Goal: Task Accomplishment & Management: Manage account settings

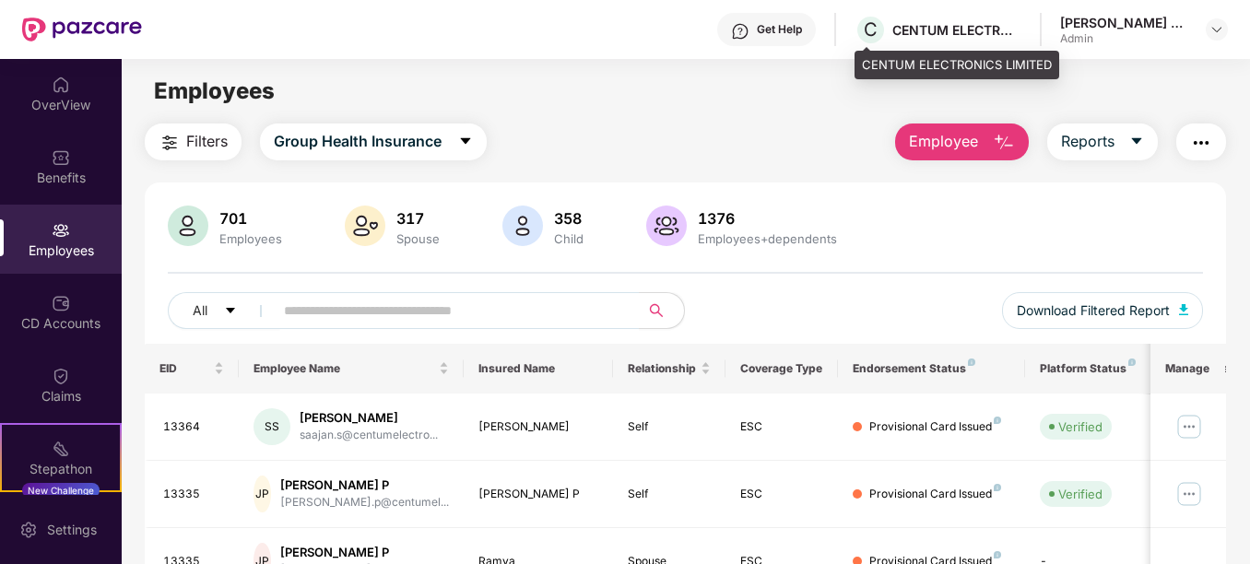
click at [962, 16] on div "C CENTUM ELECTRONICS LIMITED" at bounding box center [938, 30] width 167 height 32
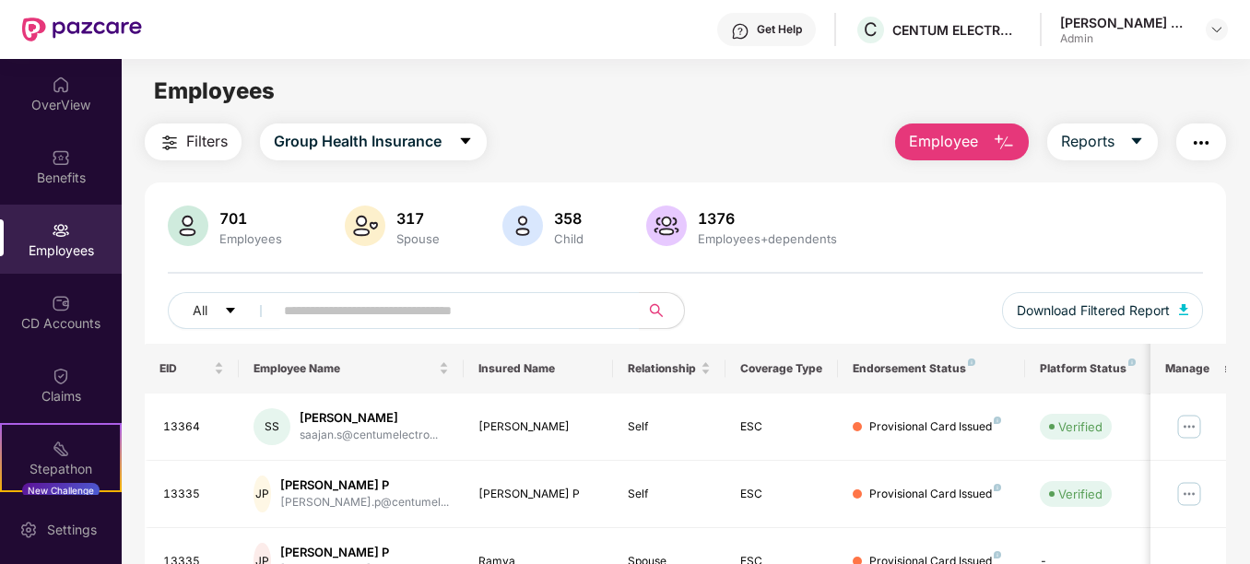
click at [1120, 29] on div "[PERSON_NAME] B S" at bounding box center [1124, 23] width 129 height 18
click at [1216, 25] on img at bounding box center [1217, 29] width 15 height 15
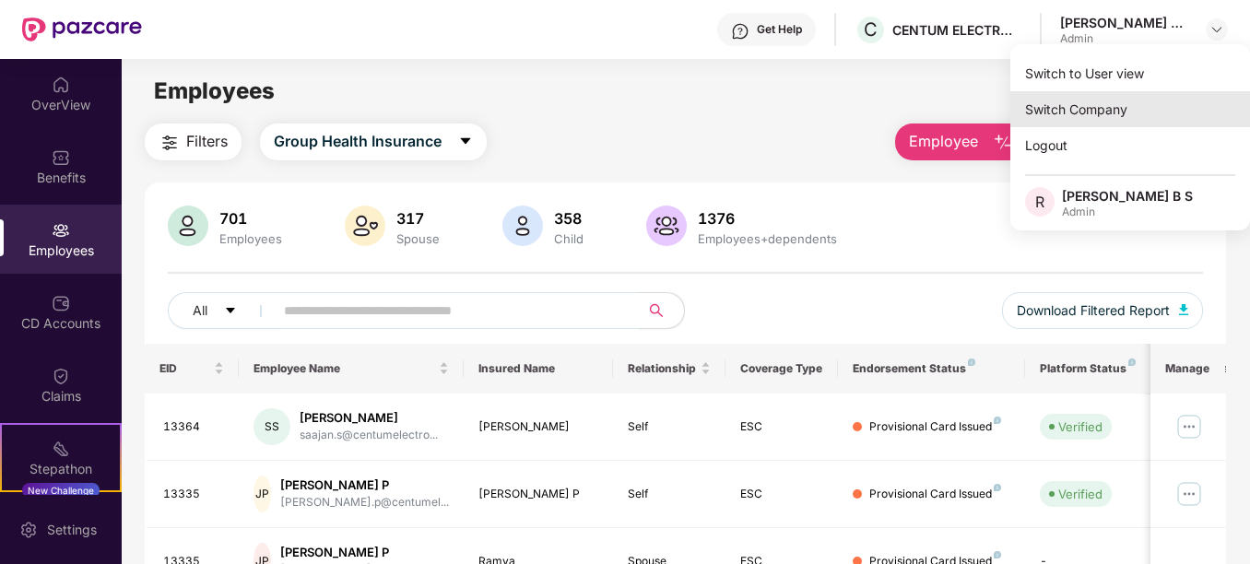
click at [1097, 100] on div "Switch Company" at bounding box center [1130, 109] width 240 height 36
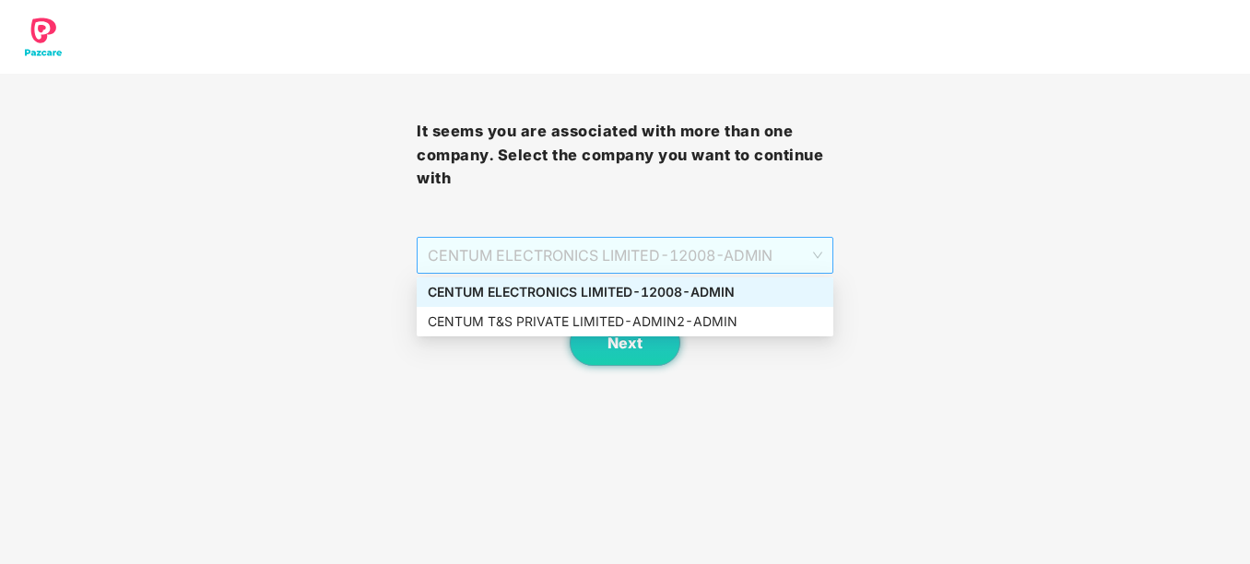
click at [729, 253] on span "CENTUM ELECTRONICS LIMITED - 12008 - ADMIN" at bounding box center [625, 255] width 395 height 35
click at [683, 298] on div "CENTUM ELECTRONICS LIMITED - 12008 - ADMIN" at bounding box center [625, 292] width 395 height 20
click at [708, 264] on span "CENTUM ELECTRONICS LIMITED - 12008 - ADMIN" at bounding box center [625, 255] width 395 height 35
click at [661, 332] on div "CENTUM T&S PRIVATE LIMITED - ADMIN2 - ADMIN" at bounding box center [625, 322] width 417 height 30
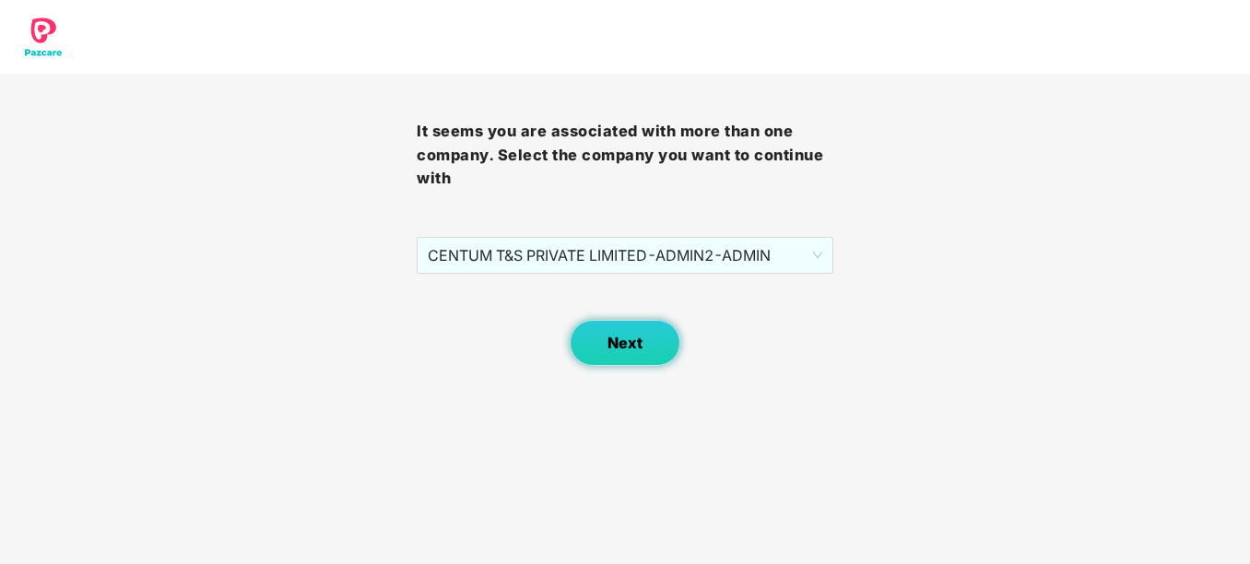
click at [636, 323] on button "Next" at bounding box center [625, 343] width 111 height 46
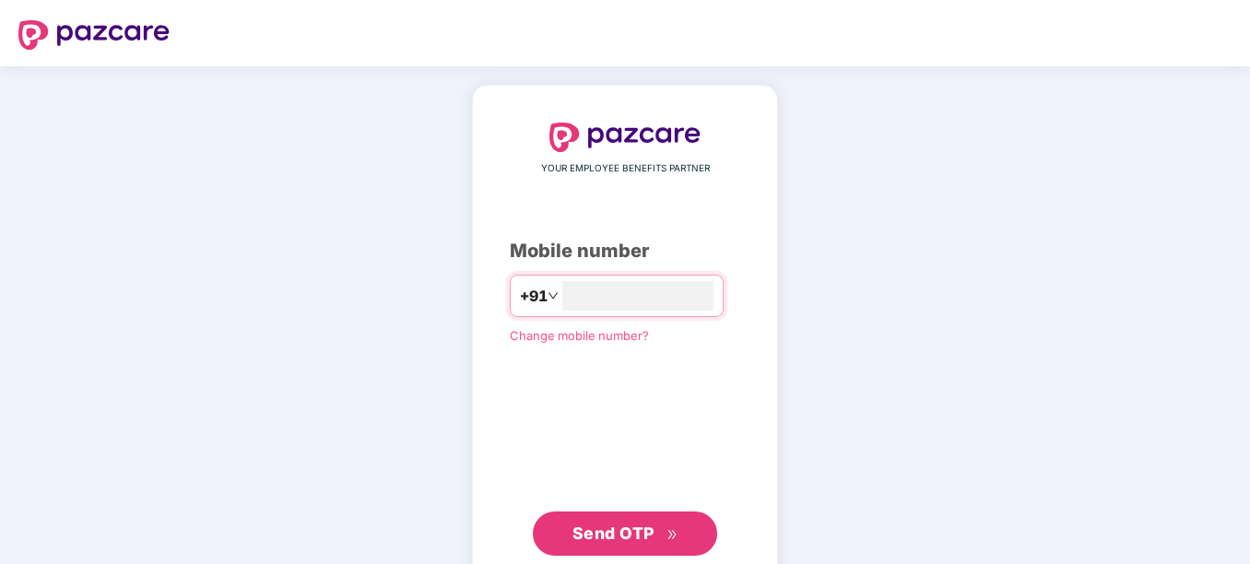
type input "*"
type input "**********"
click at [573, 531] on span "Send OTP" at bounding box center [614, 531] width 82 height 19
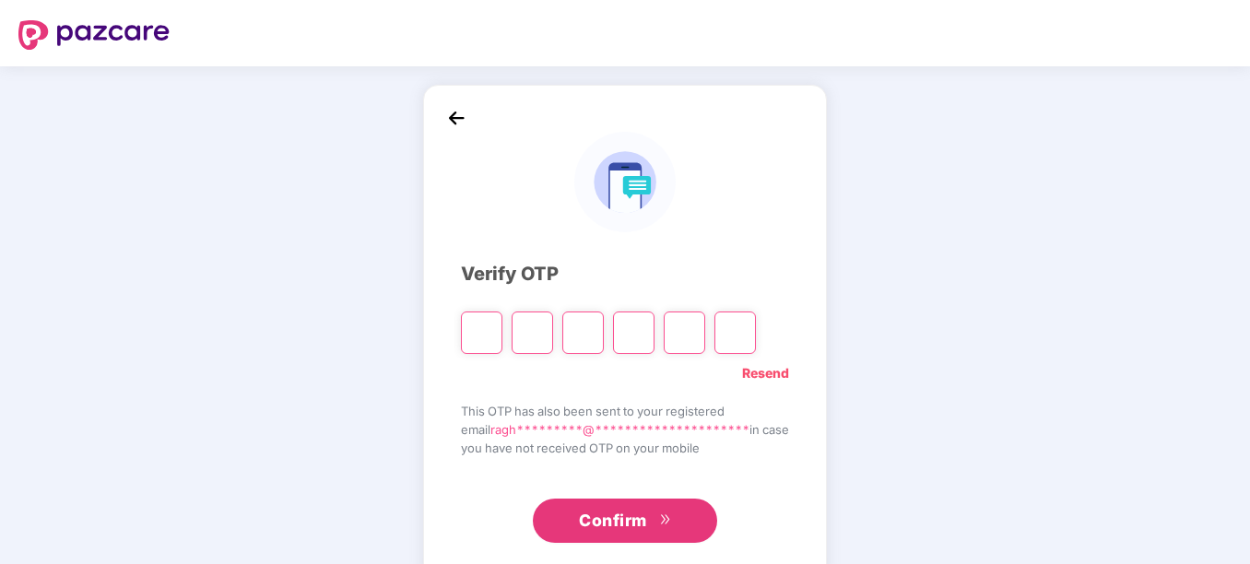
type input "*"
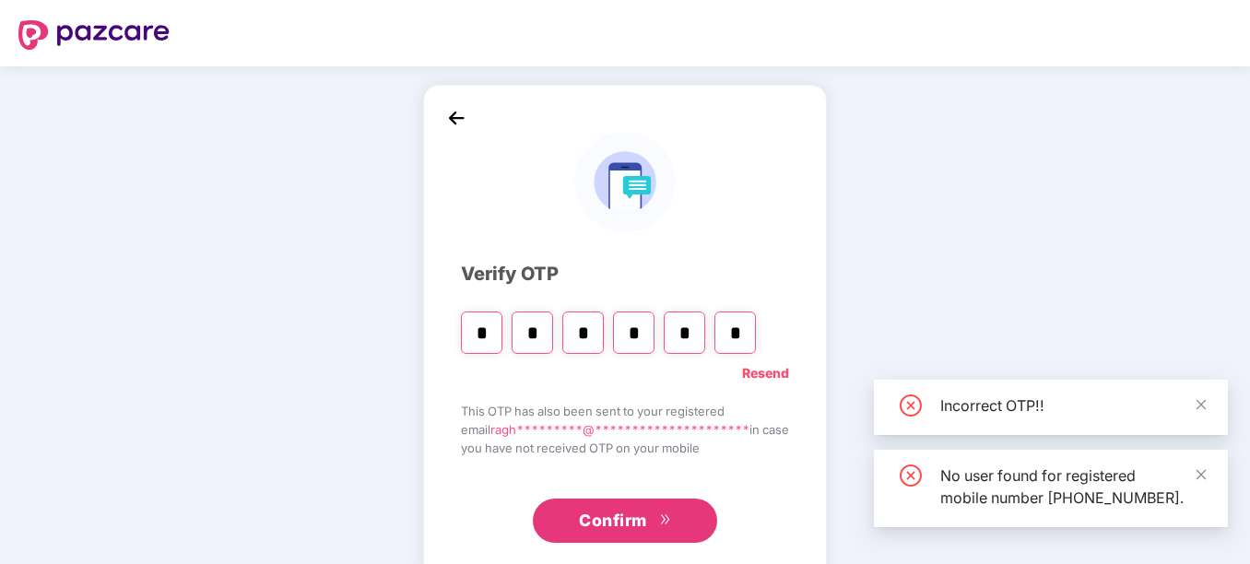
type input "*"
click at [653, 536] on button "Confirm" at bounding box center [625, 521] width 184 height 44
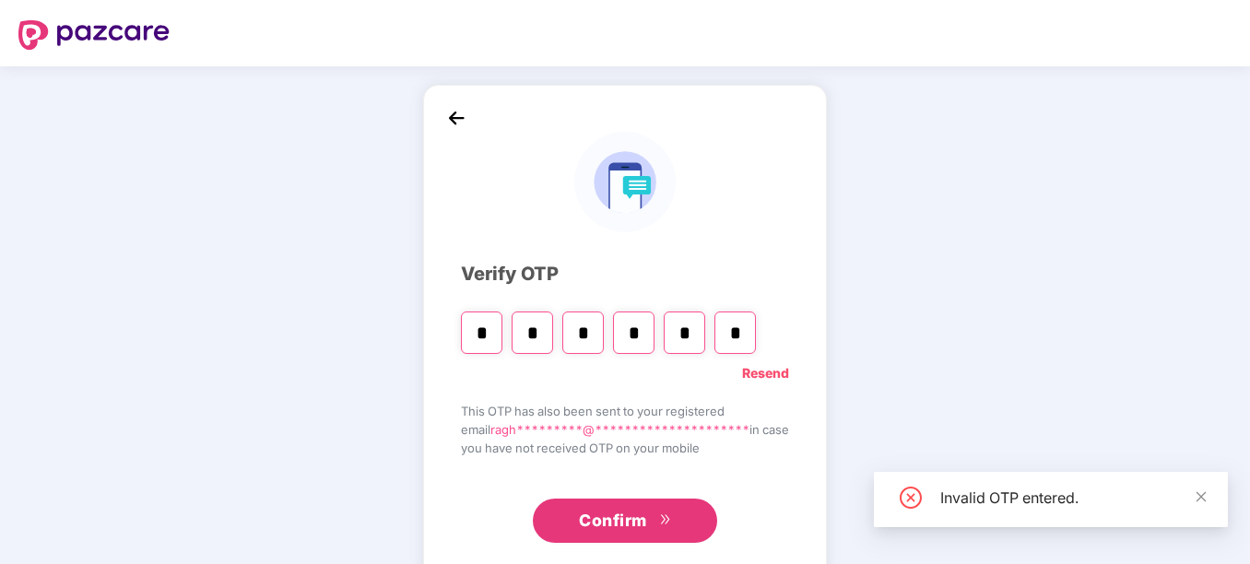
click at [630, 336] on input "*" at bounding box center [633, 333] width 41 height 42
type input "*"
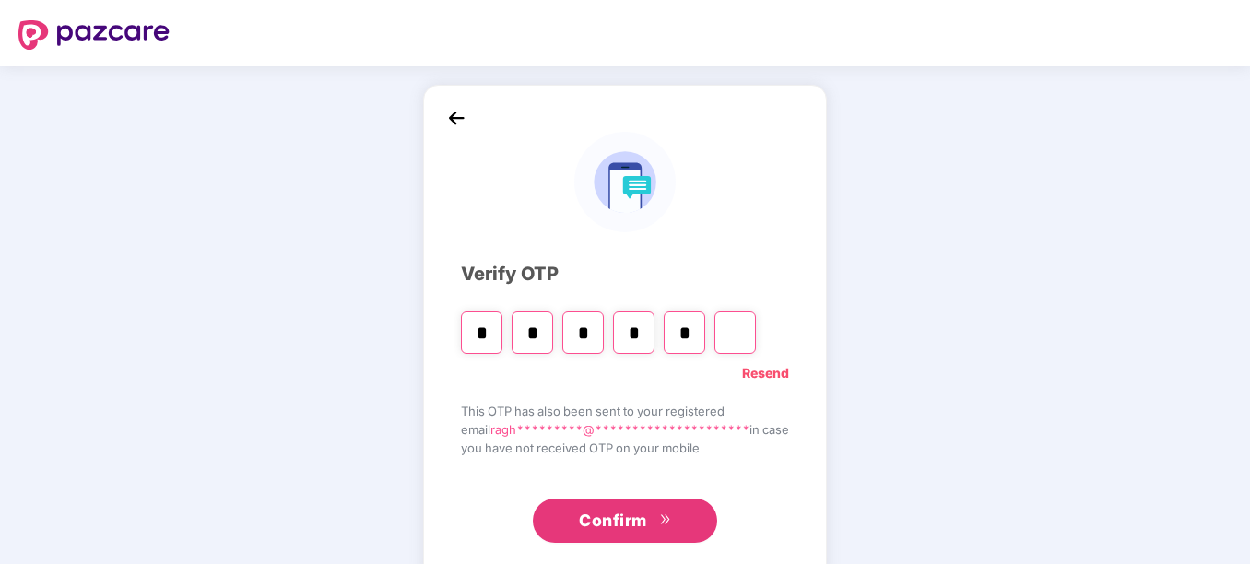
type input "*"
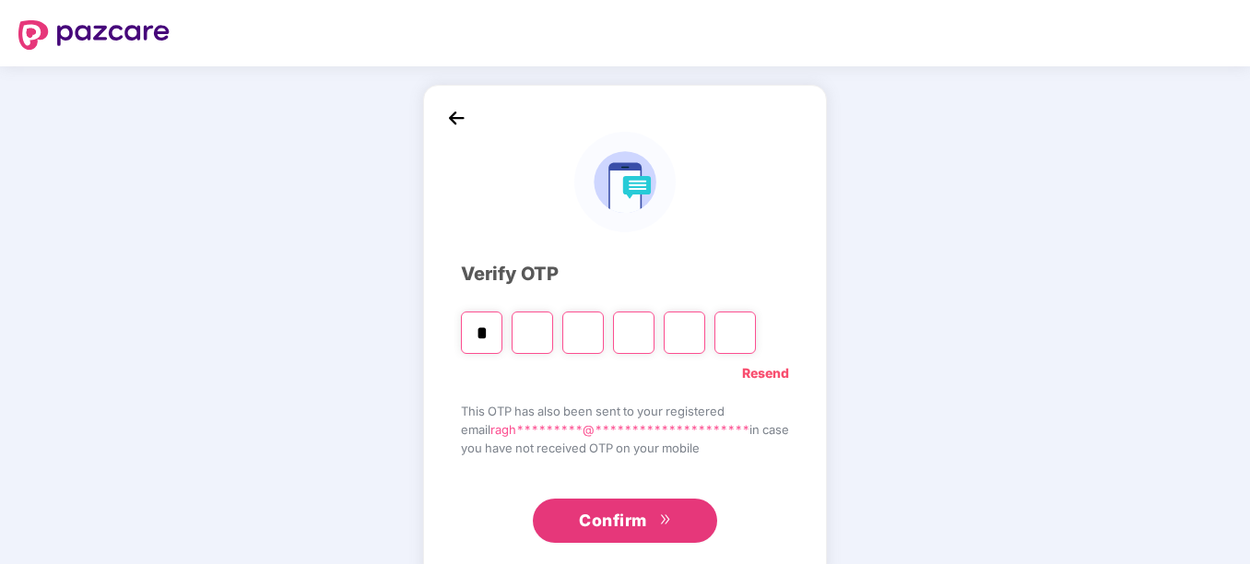
type input "*"
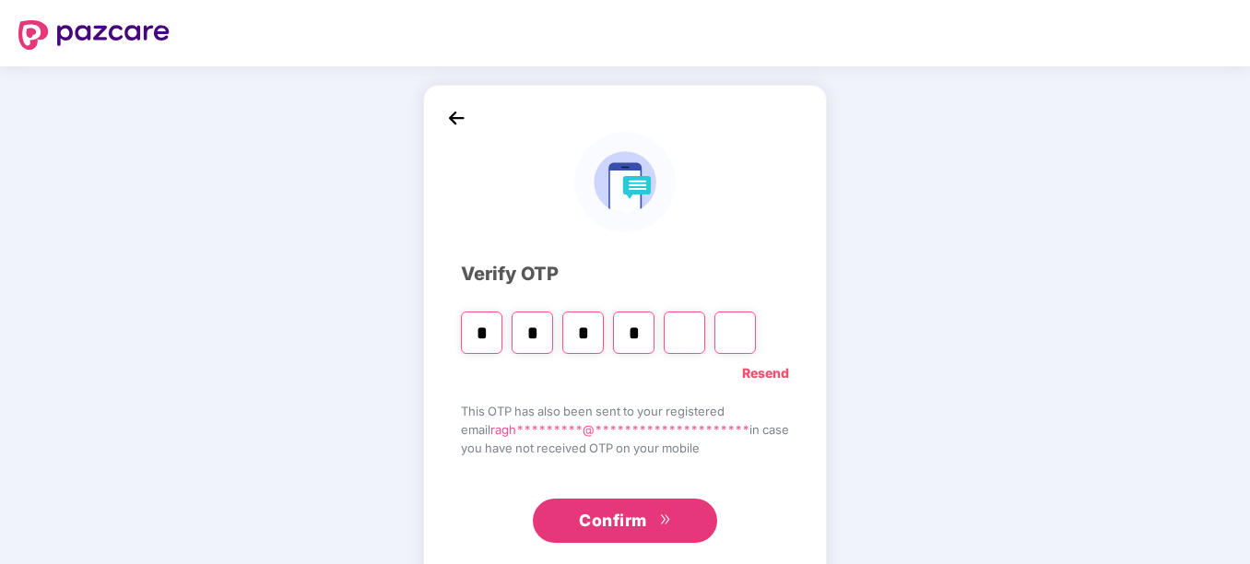
type input "*"
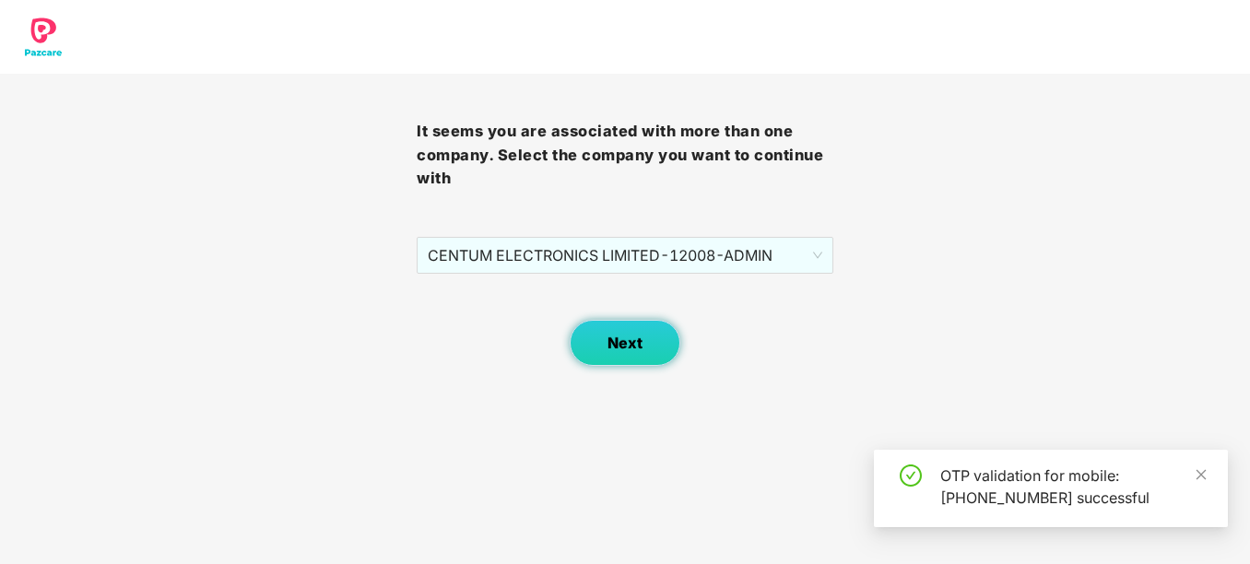
click at [656, 339] on button "Next" at bounding box center [625, 343] width 111 height 46
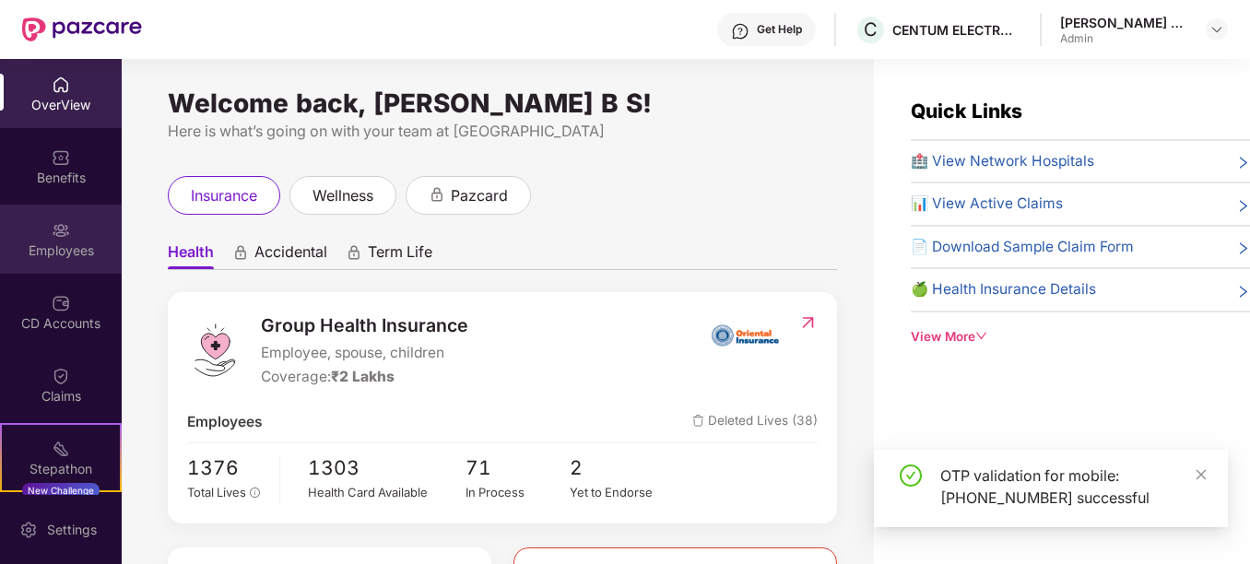
click at [89, 239] on div "Employees" at bounding box center [61, 239] width 122 height 69
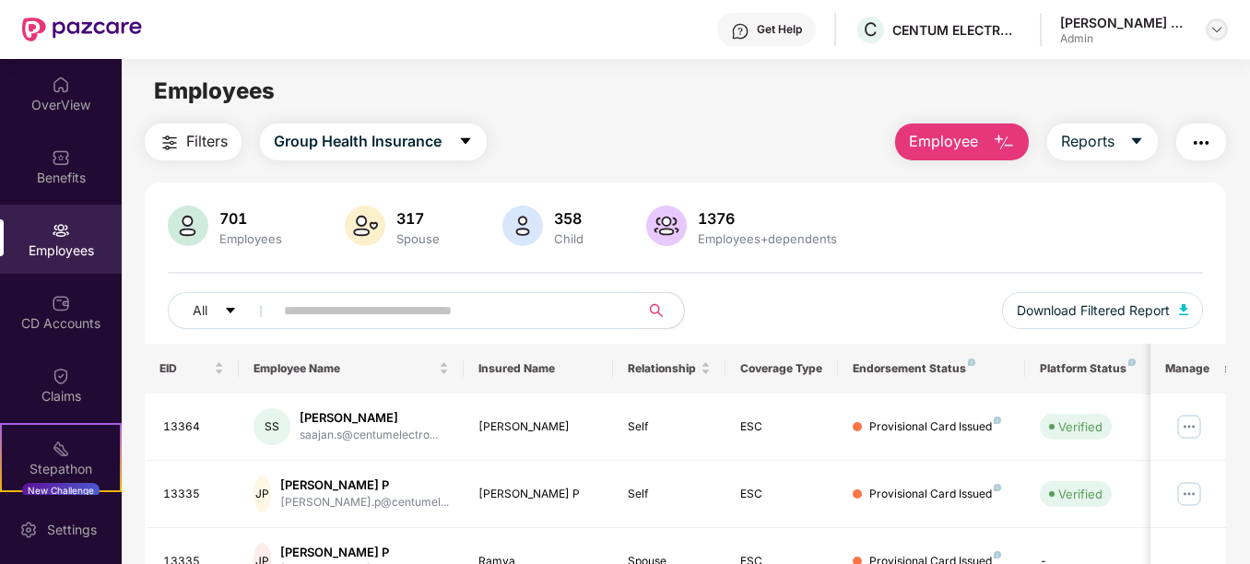
click at [1211, 28] on img at bounding box center [1217, 29] width 15 height 15
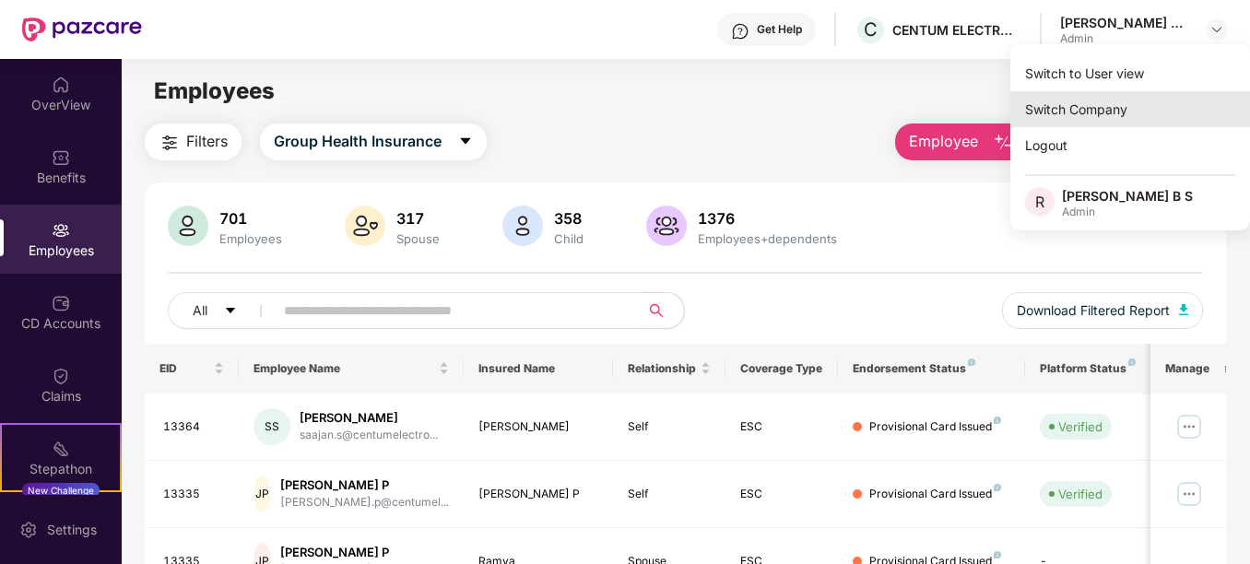
click at [1093, 105] on div "Switch Company" at bounding box center [1130, 109] width 240 height 36
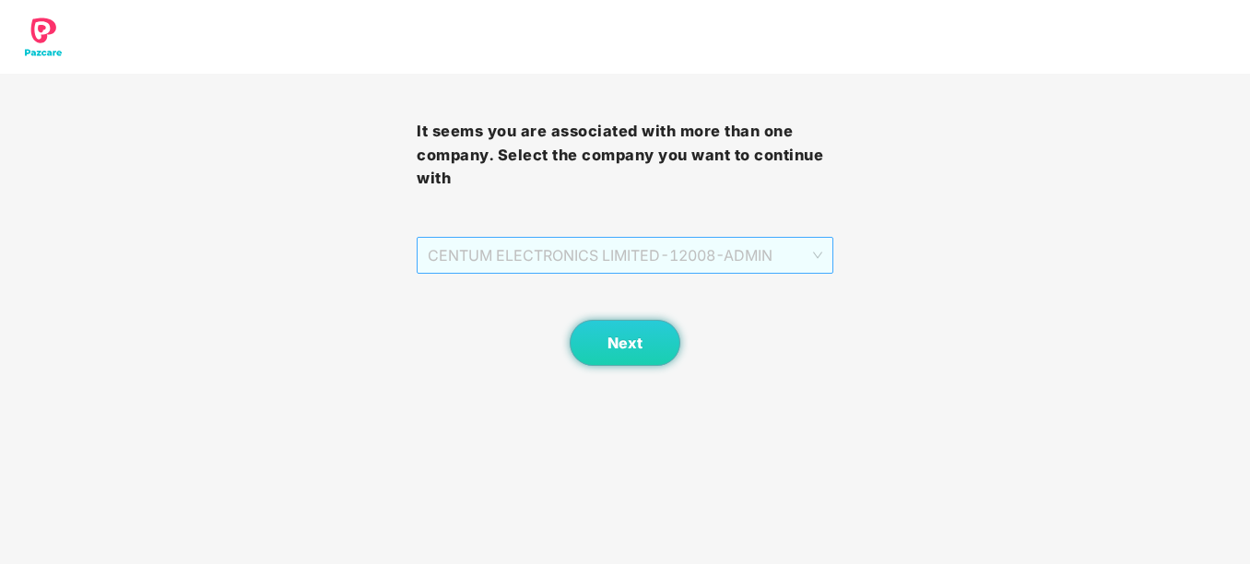
click at [681, 245] on span "CENTUM ELECTRONICS LIMITED - 12008 - ADMIN" at bounding box center [625, 255] width 395 height 35
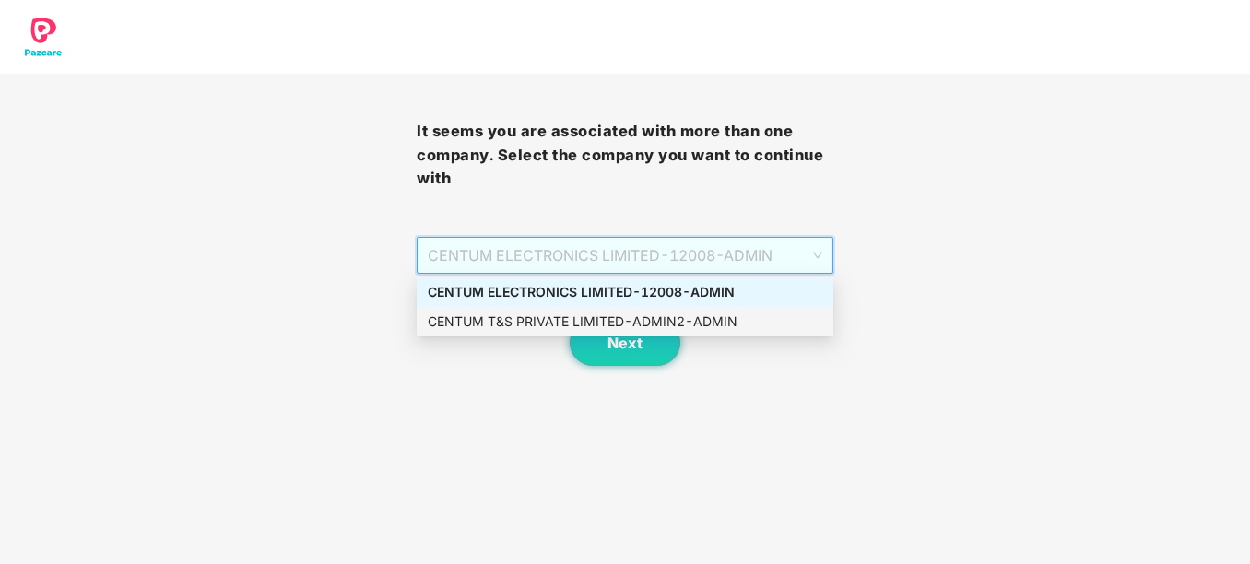
click at [614, 311] on div "CENTUM T&S PRIVATE LIMITED - ADMIN2 - ADMIN" at bounding box center [625, 322] width 417 height 30
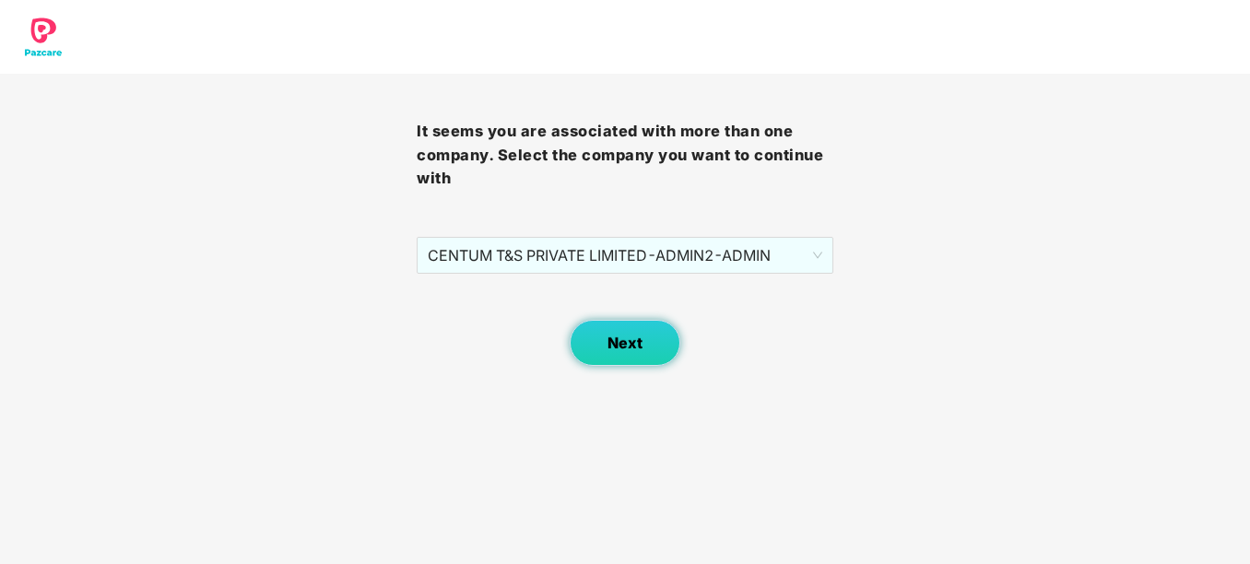
click at [615, 325] on button "Next" at bounding box center [625, 343] width 111 height 46
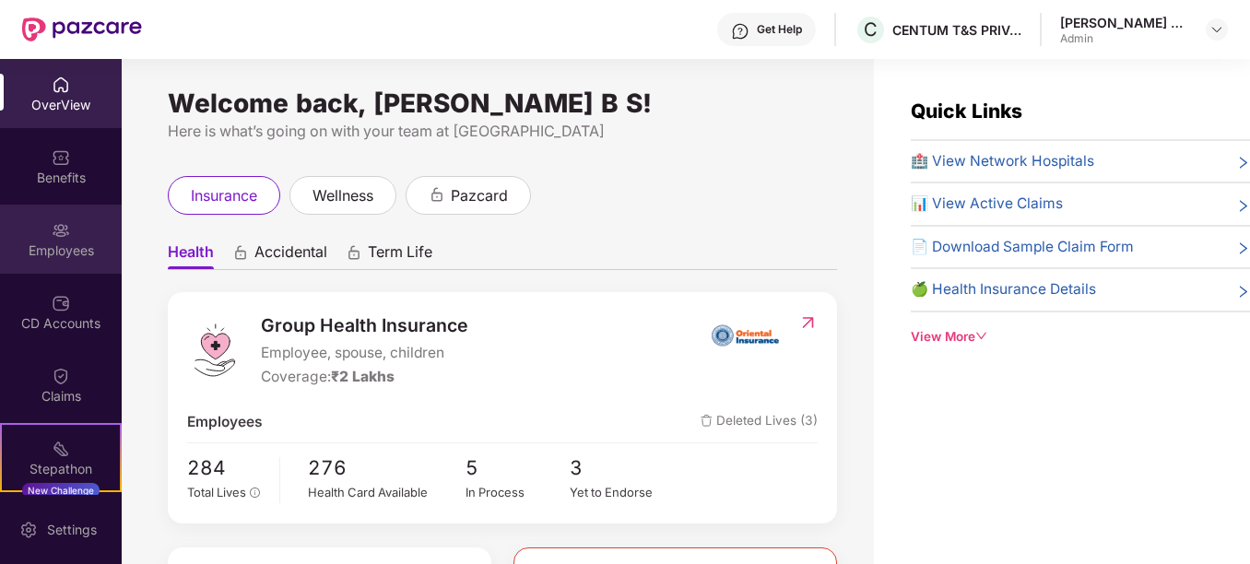
click at [95, 250] on div "Employees" at bounding box center [61, 251] width 122 height 18
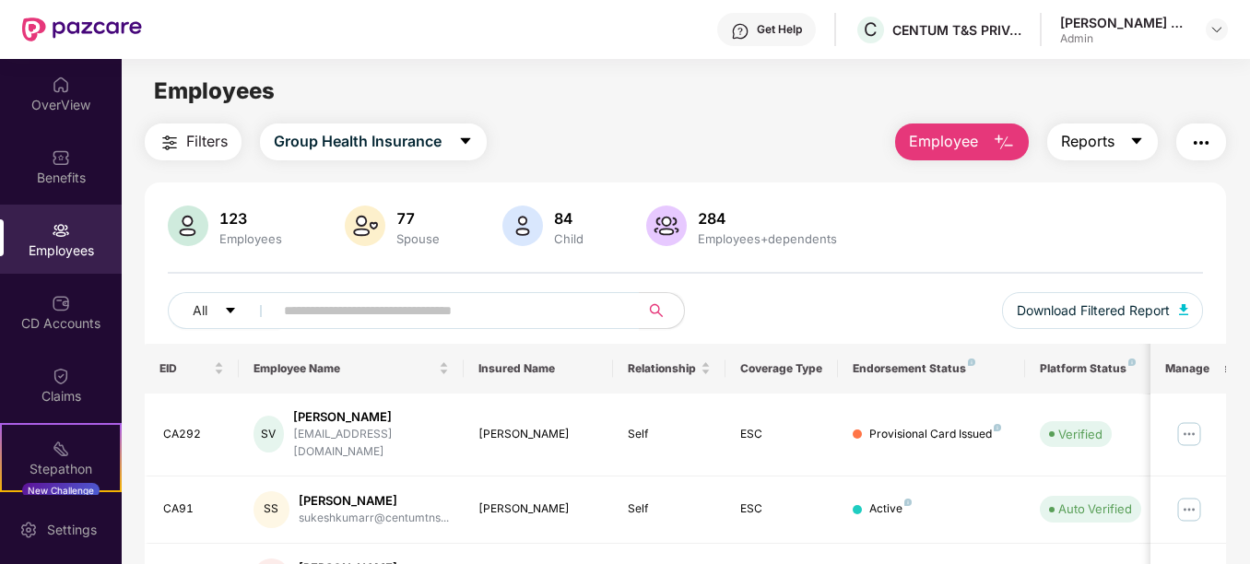
click at [1139, 141] on icon "caret-down" at bounding box center [1136, 141] width 10 height 6
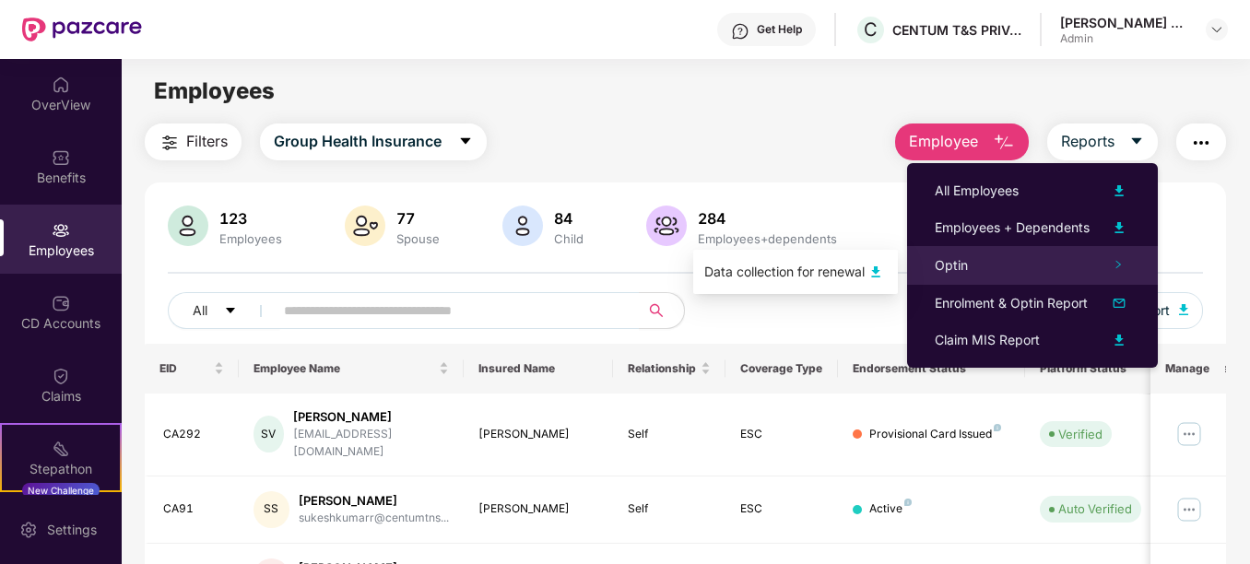
click at [953, 261] on span "Optin" at bounding box center [951, 265] width 33 height 16
click at [879, 276] on img at bounding box center [876, 272] width 22 height 22
